Goal: Task Accomplishment & Management: Use online tool/utility

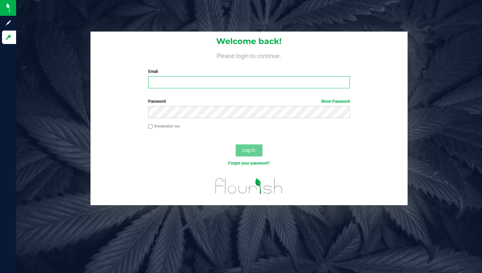
click at [169, 82] on input "Email" at bounding box center [249, 82] width 202 height 12
type input "[PERSON_NAME][EMAIL_ADDRESS][DOMAIN_NAME]"
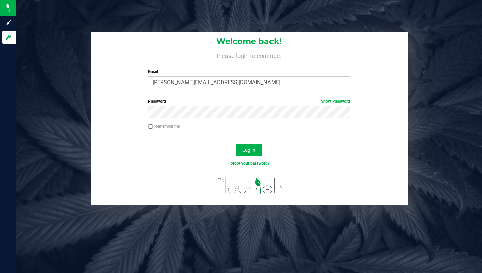
click at [236, 144] on button "Log In" at bounding box center [249, 150] width 27 height 12
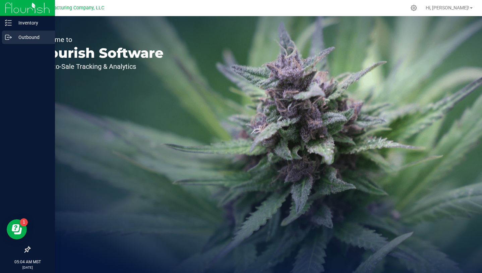
click at [29, 35] on p "Outbound" at bounding box center [32, 37] width 40 height 8
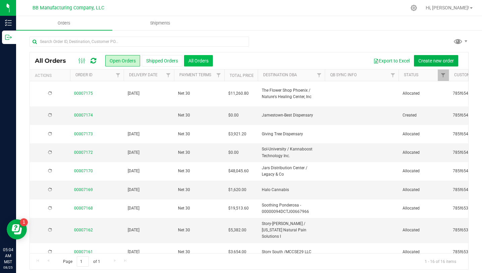
click at [196, 64] on button "All Orders" at bounding box center [198, 60] width 29 height 11
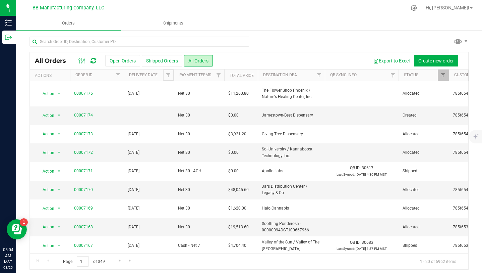
click at [168, 75] on span "Filter" at bounding box center [168, 74] width 5 height 5
click at [229, 115] on span "select" at bounding box center [230, 115] width 5 height 5
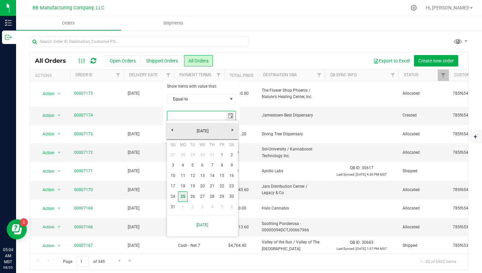
click at [185, 195] on link "25" at bounding box center [183, 196] width 10 height 10
type input "[DATE]"
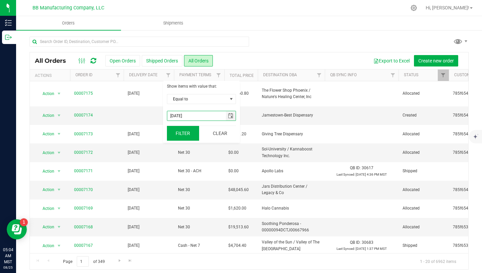
click at [188, 136] on button "Filter" at bounding box center [183, 133] width 32 height 15
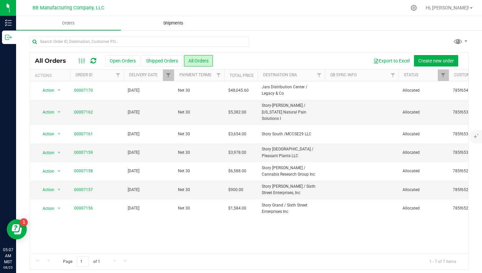
click at [179, 24] on span "Shipments" at bounding box center [173, 23] width 38 height 6
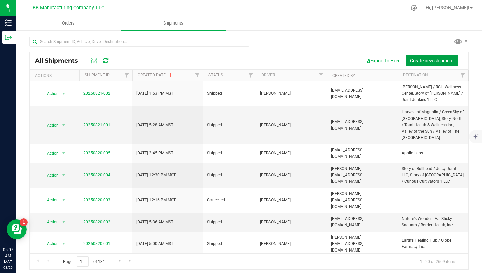
click at [418, 64] on button "Create new shipment" at bounding box center [432, 60] width 53 height 11
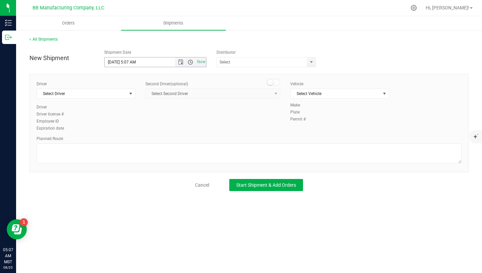
click at [191, 63] on span "Open the time view" at bounding box center [190, 61] width 5 height 5
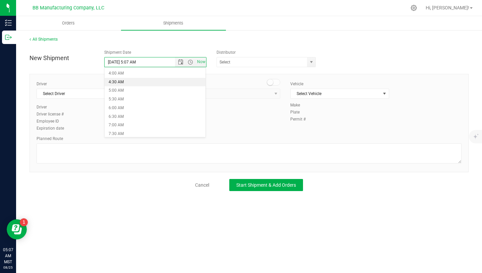
scroll to position [70, 0]
click at [140, 122] on li "7:00 AM" at bounding box center [155, 123] width 101 height 9
type input "[DATE] 7:00 AM"
click at [311, 63] on span "select" at bounding box center [311, 61] width 5 height 5
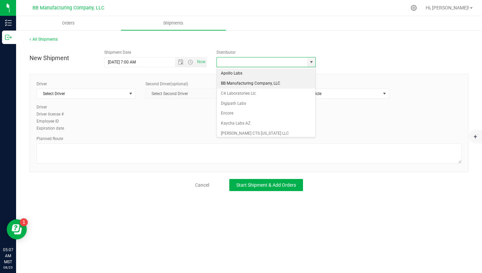
click at [281, 83] on li "BB Manufacturing Company, LLC" at bounding box center [266, 83] width 99 height 10
type input "BB Manufacturing Company, LLC"
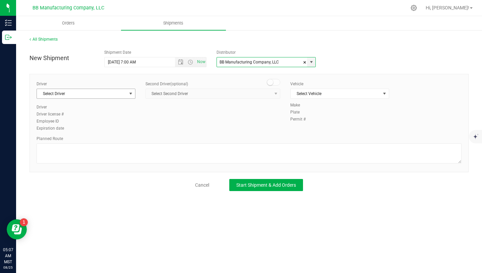
click at [130, 92] on span "select" at bounding box center [130, 93] width 5 height 5
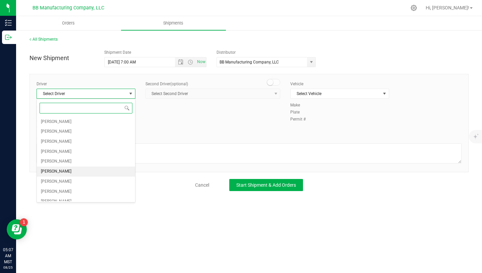
click at [99, 170] on li "[PERSON_NAME]" at bounding box center [86, 171] width 98 height 10
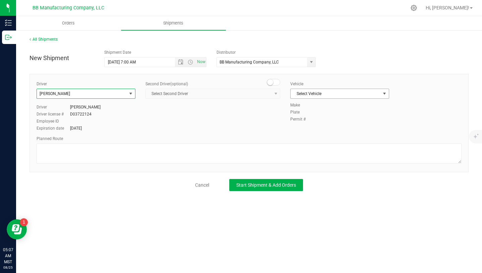
click at [377, 94] on span "Select Vehicle" at bounding box center [336, 93] width 90 height 9
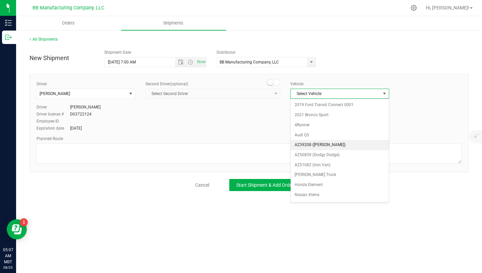
click at [357, 147] on li "AZ39208 ([PERSON_NAME])" at bounding box center [340, 145] width 98 height 10
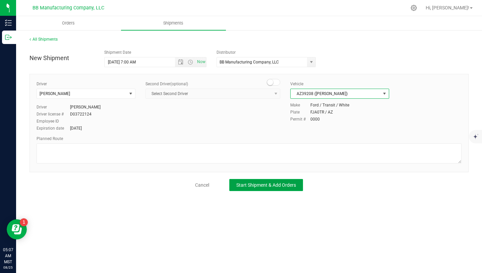
click at [294, 184] on span "Start Shipment & Add Orders" at bounding box center [266, 184] width 60 height 5
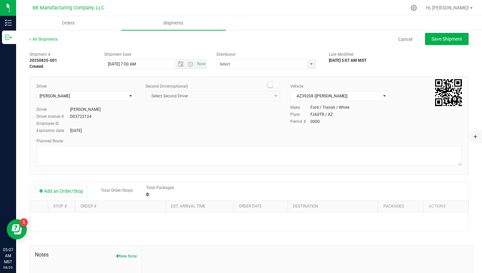
type input "BB Manufacturing Company, LLC"
click at [82, 193] on button "Add an Order/Stop" at bounding box center [61, 190] width 53 height 11
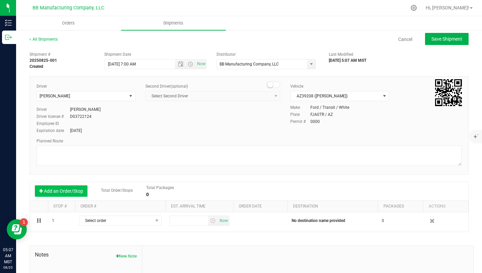
click at [82, 193] on button "Add an Order/Stop" at bounding box center [61, 190] width 53 height 11
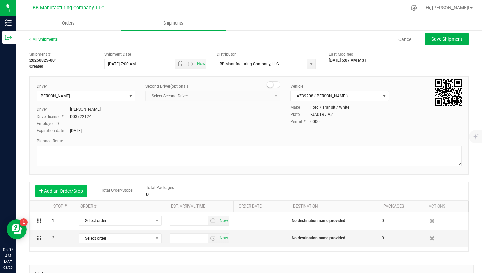
click at [82, 193] on button "Add an Order/Stop" at bounding box center [61, 190] width 53 height 11
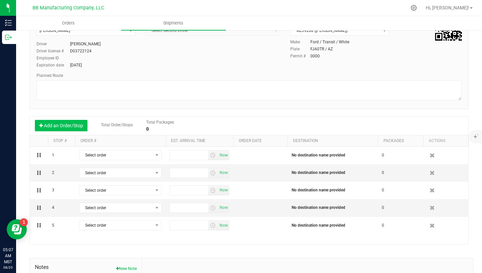
scroll to position [66, 0]
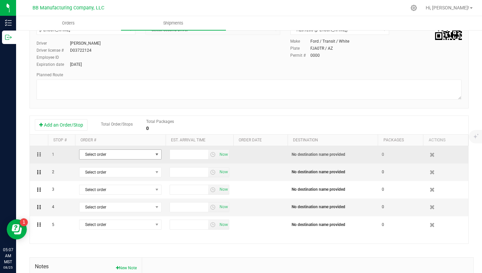
click at [157, 157] on span "select" at bounding box center [157, 154] width 8 height 9
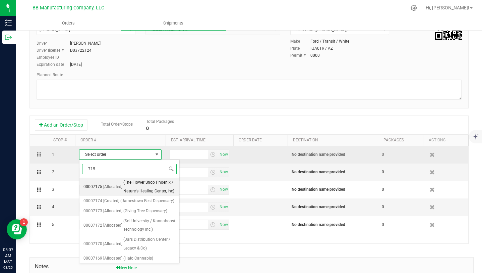
type input "7157"
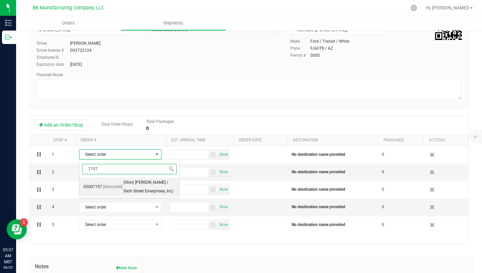
click at [149, 183] on span "(Story [PERSON_NAME] / Sixth Street Enterprises, Inc)" at bounding box center [149, 186] width 52 height 17
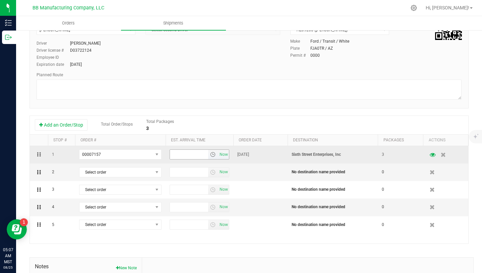
click at [215, 154] on span "select" at bounding box center [212, 154] width 5 height 5
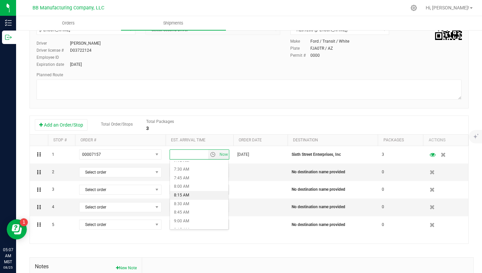
scroll to position [257, 0]
click at [191, 200] on li "8:30 AM" at bounding box center [199, 201] width 58 height 9
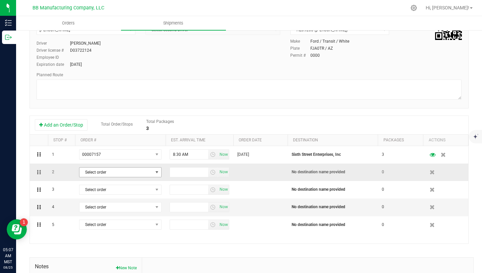
click at [158, 171] on span "select" at bounding box center [156, 171] width 5 height 5
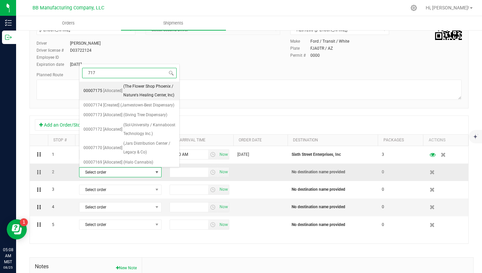
type input "7170"
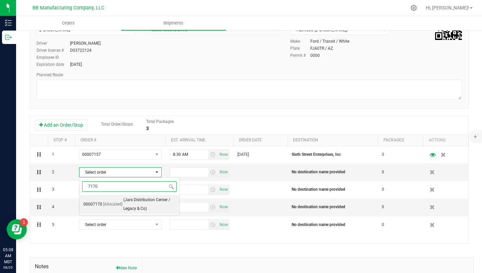
click at [143, 201] on span "(Jars Distribution Center / Legacy & Co)" at bounding box center [149, 203] width 52 height 17
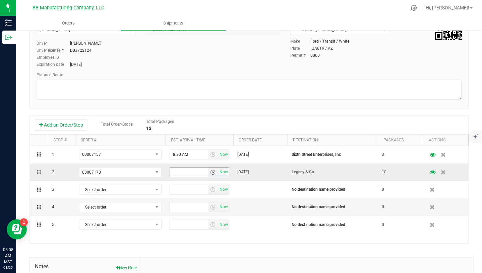
click at [212, 173] on span "select" at bounding box center [212, 171] width 5 height 5
click at [195, 188] on li "9:00 AM" at bounding box center [199, 190] width 58 height 9
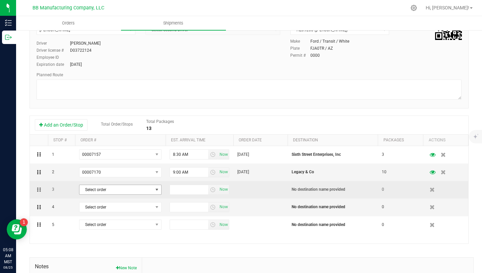
click at [158, 190] on span "select" at bounding box center [156, 189] width 5 height 5
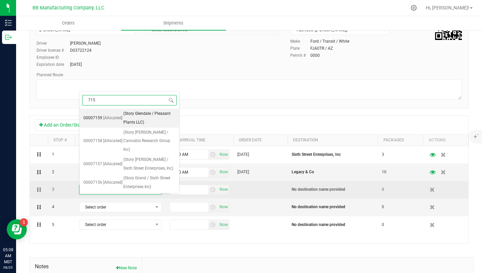
type input "7159"
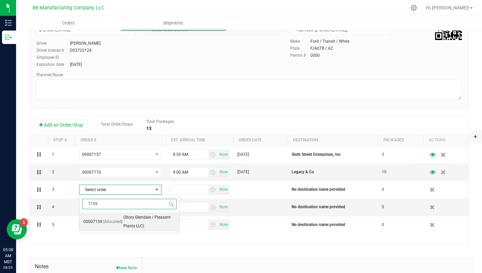
click at [148, 217] on span "(Story Glendale / Pleasant Plants LLC)" at bounding box center [149, 221] width 52 height 17
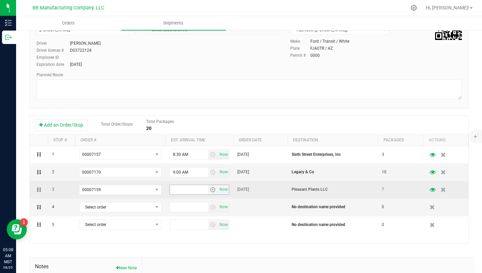
click at [211, 191] on span "select" at bounding box center [212, 189] width 5 height 5
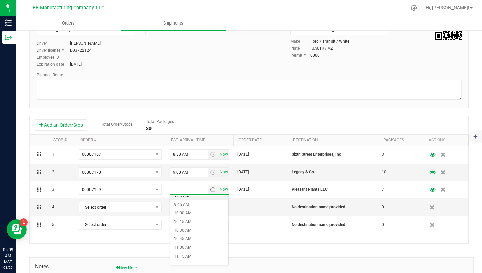
scroll to position [334, 0]
click at [200, 227] on li "10:30 AM" at bounding box center [199, 228] width 58 height 9
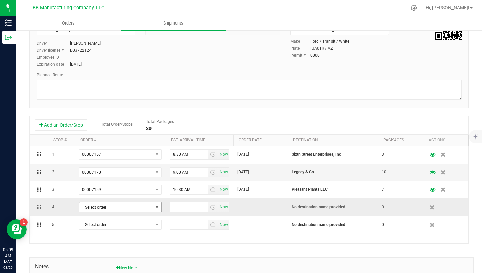
click at [159, 207] on span "select" at bounding box center [156, 206] width 5 height 5
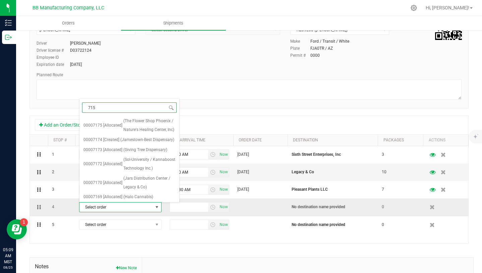
type input "7156"
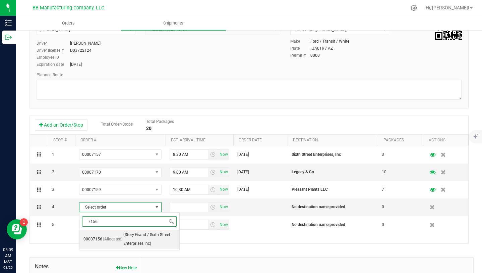
click at [143, 237] on span "(Story Grand / Sixth Street Enterprises Inc)" at bounding box center [149, 238] width 52 height 17
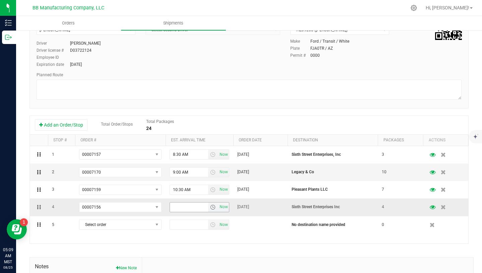
click at [213, 206] on span "select" at bounding box center [212, 206] width 5 height 5
click at [192, 159] on li "11:15 AM" at bounding box center [199, 160] width 58 height 9
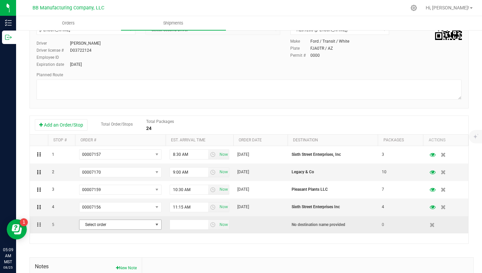
click at [158, 226] on span "select" at bounding box center [156, 224] width 5 height 5
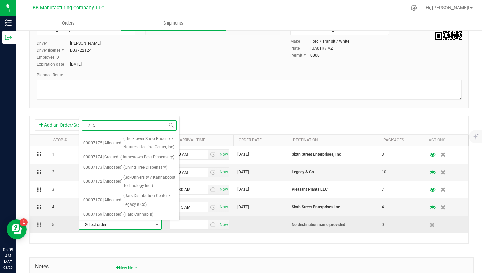
type input "7158"
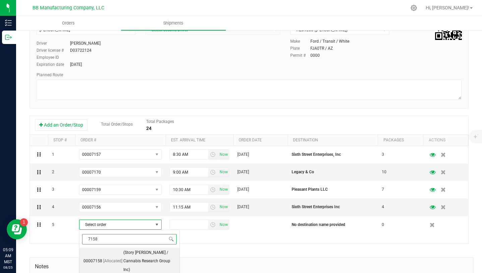
click at [148, 255] on span "(Story [PERSON_NAME] / Cannabis Research Group Inc)" at bounding box center [149, 261] width 52 height 26
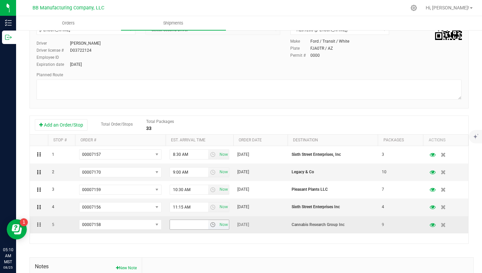
click at [215, 225] on span "select" at bounding box center [212, 224] width 5 height 5
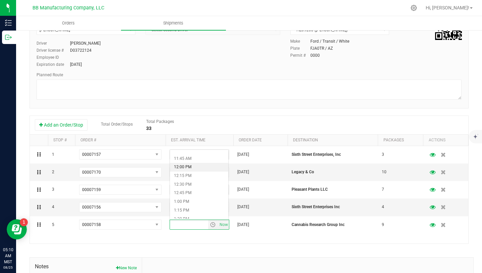
scroll to position [402, 0]
click at [192, 174] on li "12:15 PM" at bounding box center [199, 175] width 58 height 9
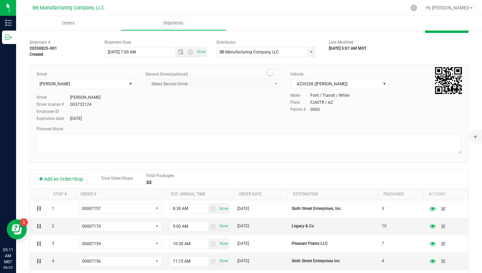
scroll to position [0, 0]
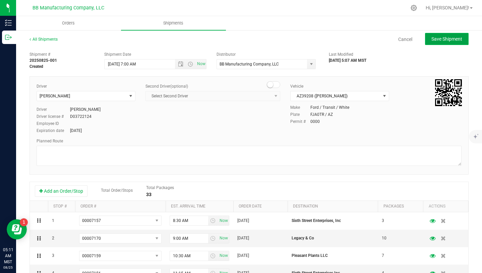
click at [440, 44] on button "Save Shipment" at bounding box center [447, 39] width 44 height 12
type input "[DATE] 2:00 PM"
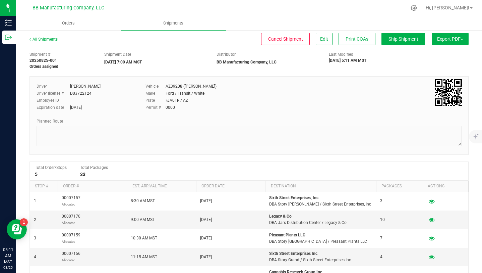
click at [455, 39] on button "Export PDF" at bounding box center [450, 39] width 37 height 12
click at [449, 54] on span "Manifest by Package ID" at bounding box center [440, 53] width 43 height 5
click at [462, 11] on link "Hi, [PERSON_NAME]!" at bounding box center [449, 7] width 52 height 7
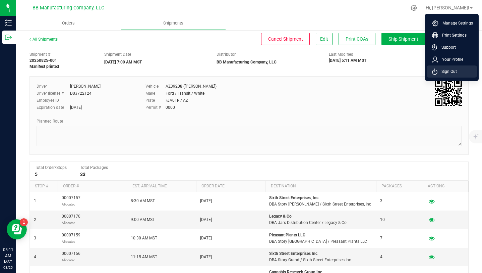
click at [453, 69] on span "Sign Out" at bounding box center [447, 71] width 19 height 7
